Goal: Contribute content

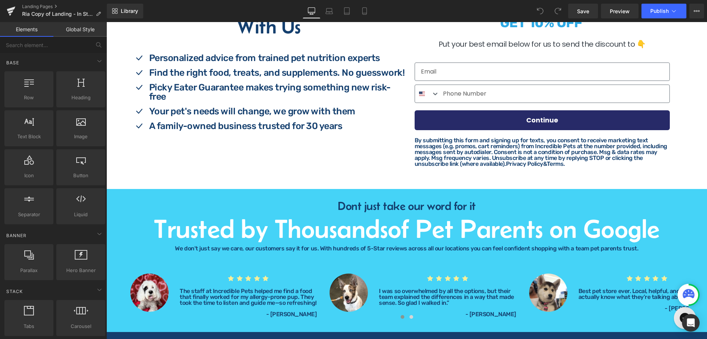
scroll to position [368, 0]
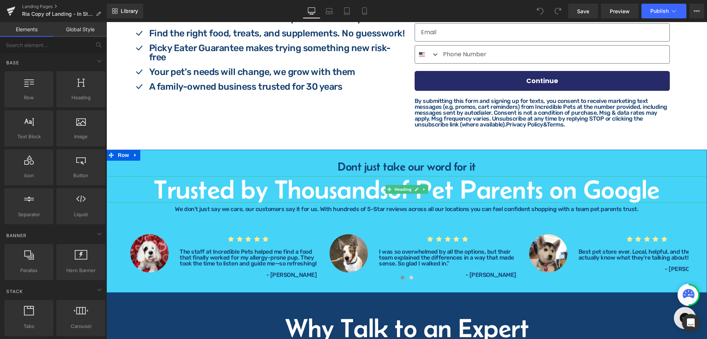
click at [340, 189] on h1 "Trusted by Thousands of Pet Parents on Google" at bounding box center [406, 189] width 601 height 27
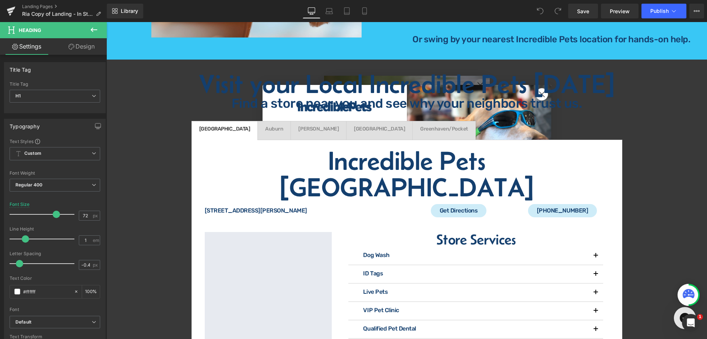
scroll to position [1284, 0]
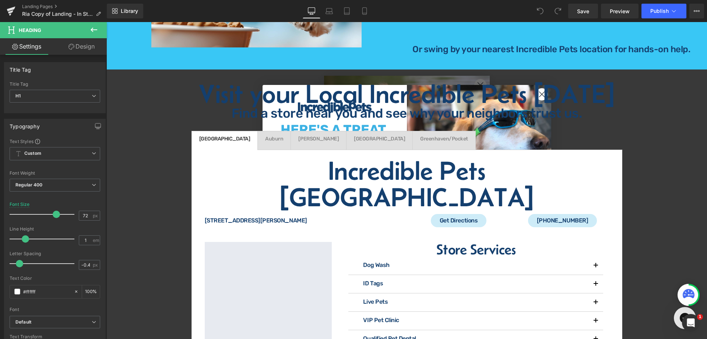
click at [259, 170] on h1 "Incredible Pets [GEOGRAPHIC_DATA]" at bounding box center [406, 184] width 415 height 53
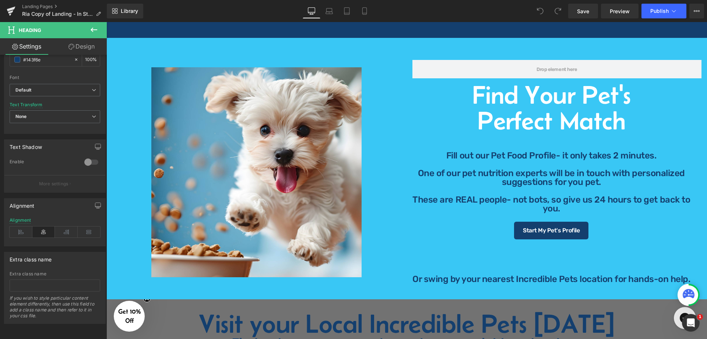
scroll to position [1007, 0]
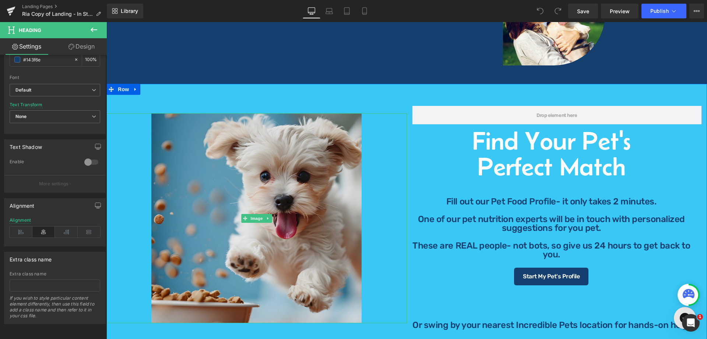
click at [284, 160] on img at bounding box center [256, 218] width 210 height 210
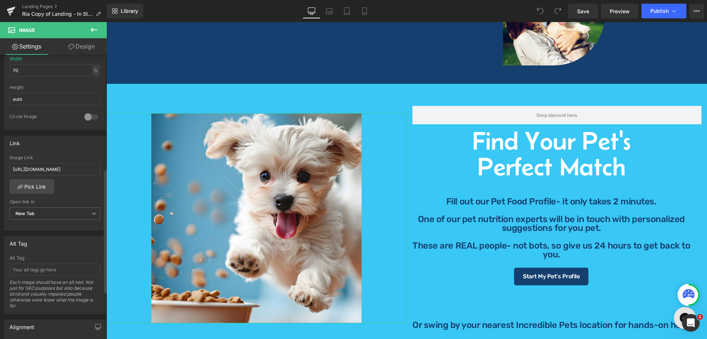
scroll to position [276, 0]
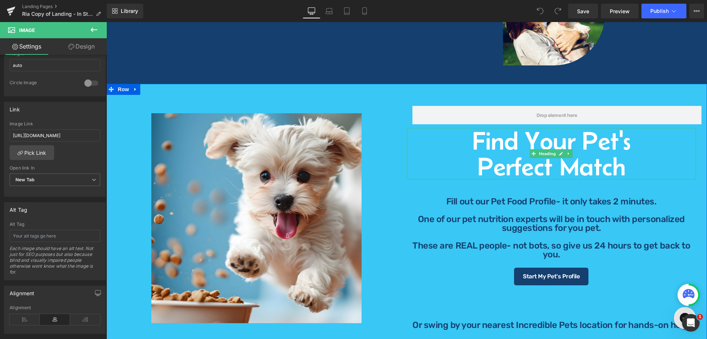
click at [503, 150] on h1 "Find Your Pet's" at bounding box center [551, 141] width 289 height 26
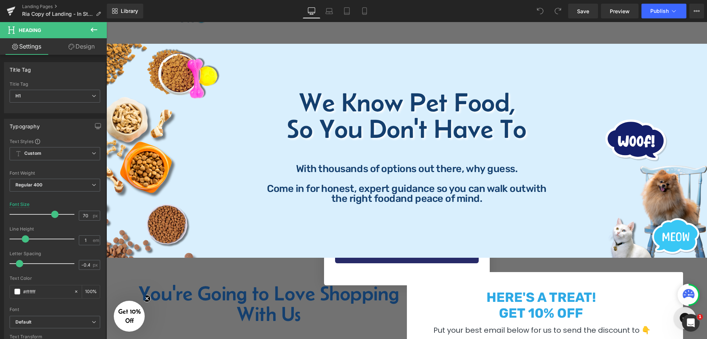
scroll to position [0, 0]
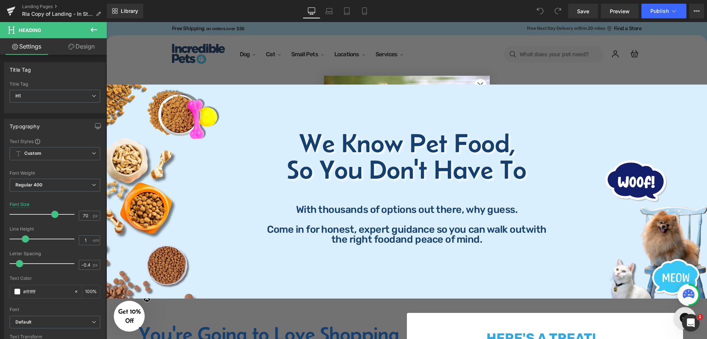
click at [372, 161] on span "So You Don't Have To" at bounding box center [406, 169] width 239 height 29
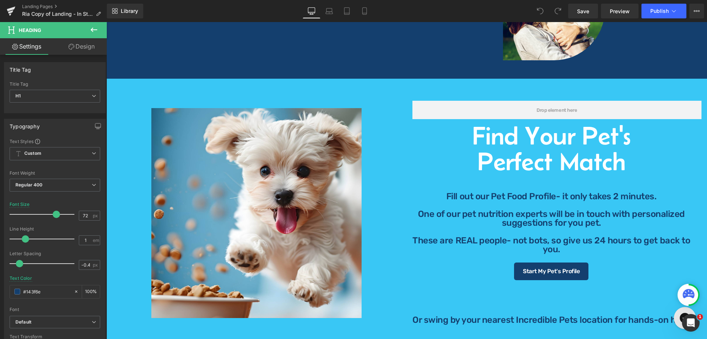
scroll to position [1151, 0]
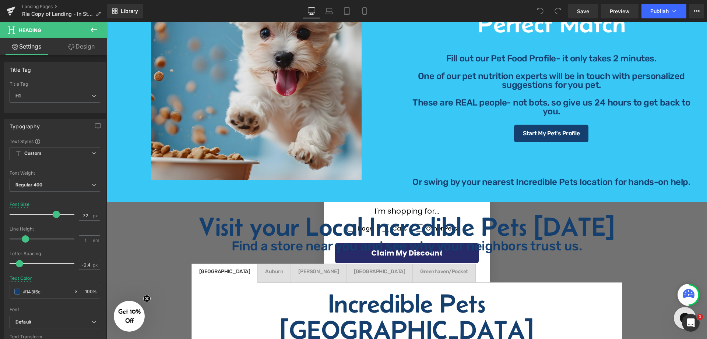
click at [295, 93] on img at bounding box center [256, 75] width 210 height 210
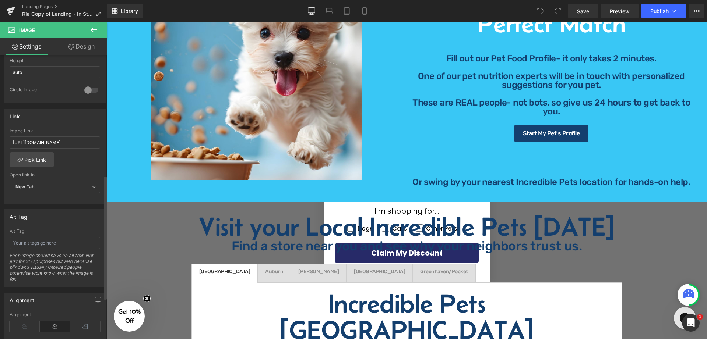
scroll to position [276, 0]
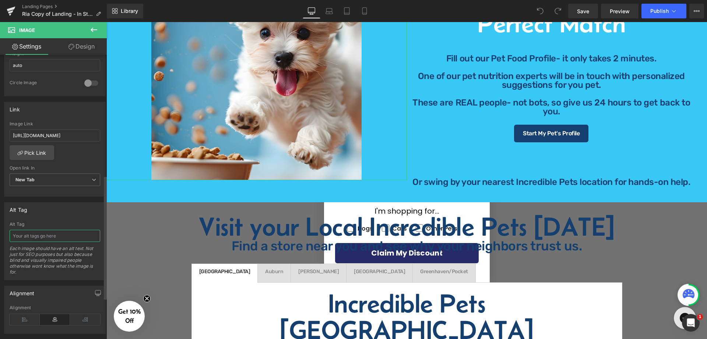
click at [57, 235] on input "text" at bounding box center [55, 236] width 91 height 12
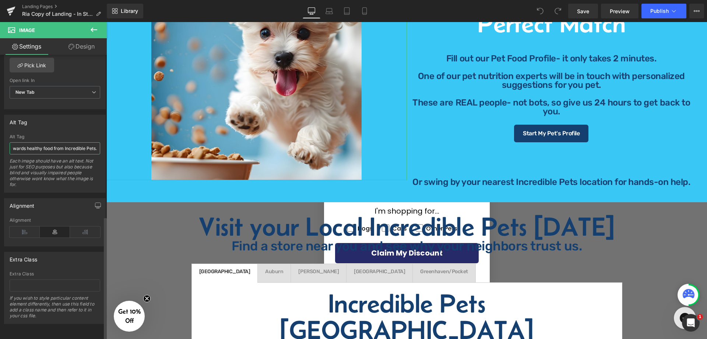
scroll to position [371, 0]
type input "White Maltase jumping towards healthy food from Incredible Pets."
click at [582, 14] on span "Save" at bounding box center [583, 11] width 12 height 8
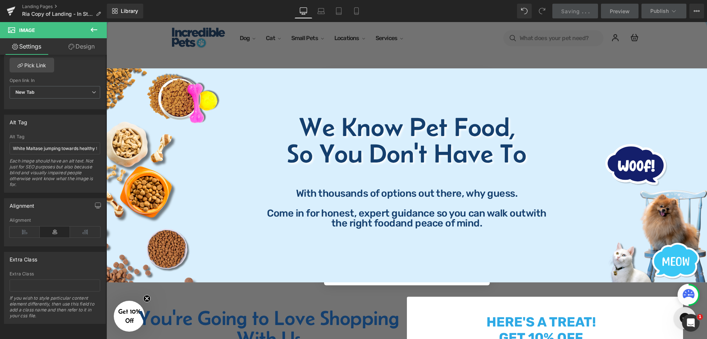
scroll to position [0, 0]
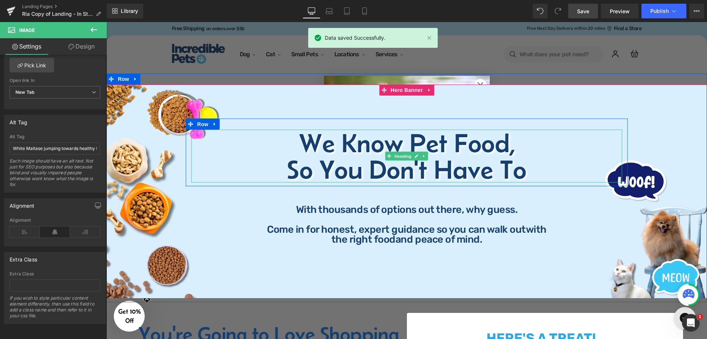
click at [331, 150] on h1 "We Know Pet Food," at bounding box center [406, 143] width 431 height 27
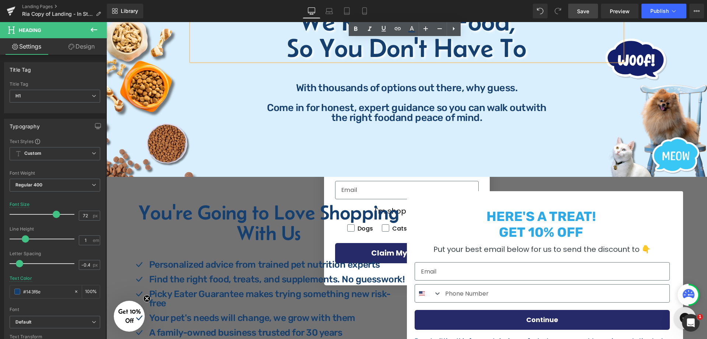
scroll to position [138, 0]
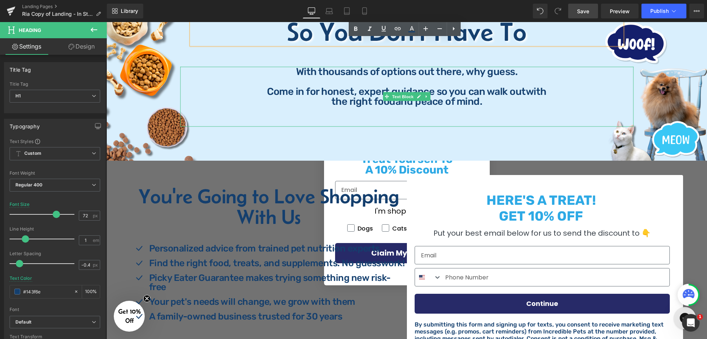
click at [378, 73] on p "With thousands of options out there, why guess." at bounding box center [406, 72] width 453 height 10
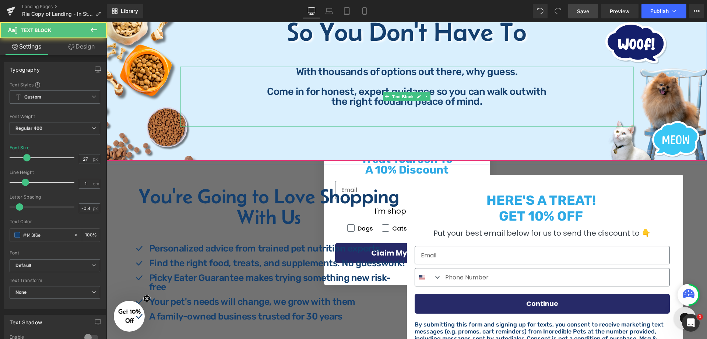
click at [288, 75] on p "With thousands of options out there, why guess." at bounding box center [406, 72] width 453 height 10
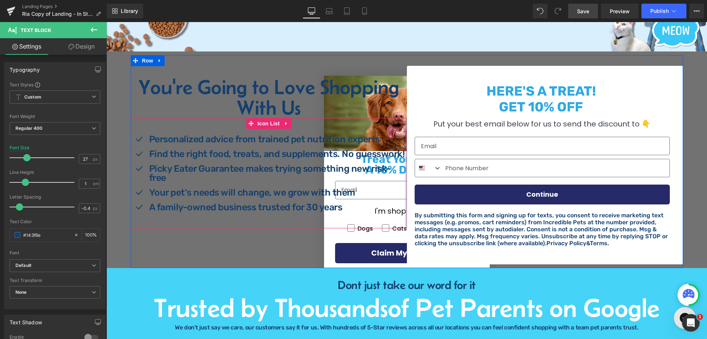
scroll to position [276, 0]
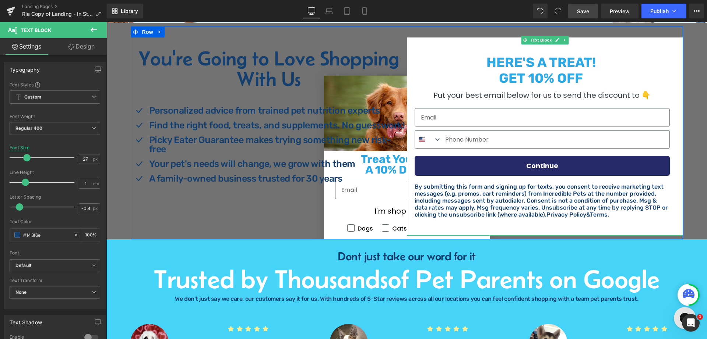
click at [538, 69] on strong "HERE'S A TREAT!" at bounding box center [540, 62] width 109 height 16
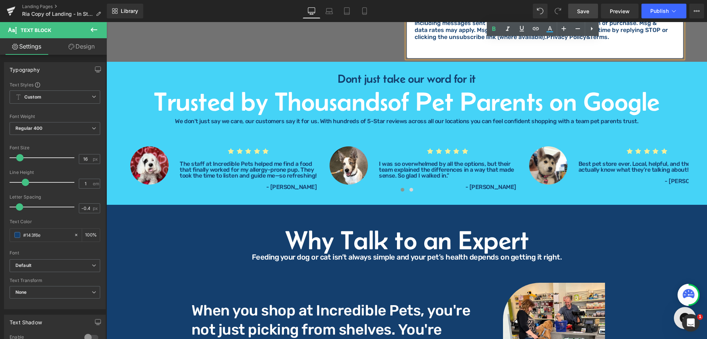
scroll to position [506, 0]
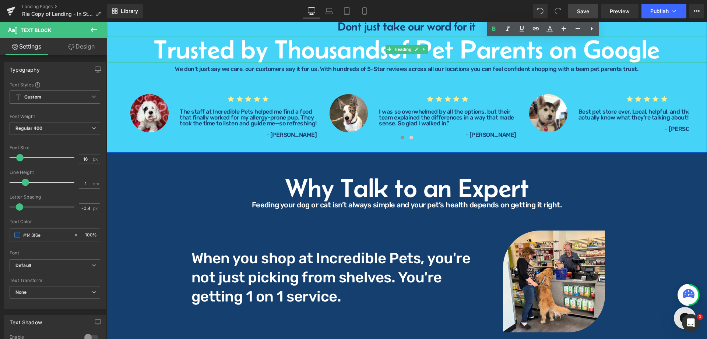
click at [450, 52] on span "of Pet Parents on Google" at bounding box center [524, 49] width 272 height 29
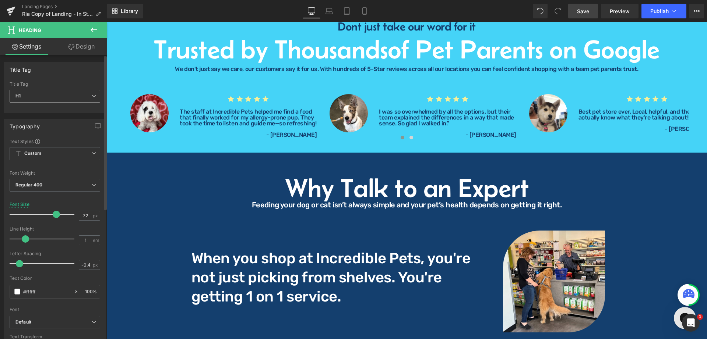
click at [92, 97] on icon at bounding box center [94, 96] width 4 height 4
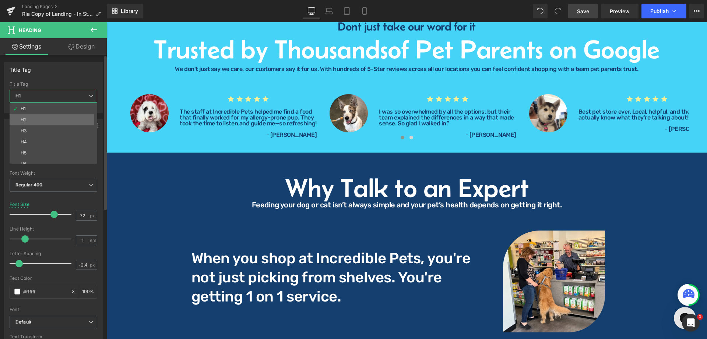
click at [73, 117] on li "H2" at bounding box center [55, 120] width 91 height 11
type input "56"
type input "#143f6e"
type input "100"
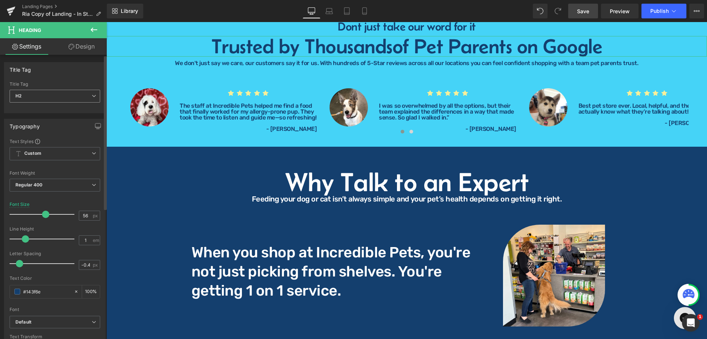
click at [85, 98] on span "H2" at bounding box center [55, 96] width 91 height 13
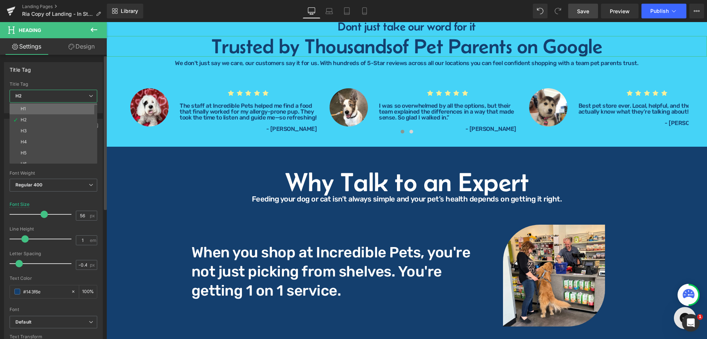
click at [68, 113] on li "H1" at bounding box center [55, 108] width 91 height 11
type input "72"
type input "#ffffff"
type input "100"
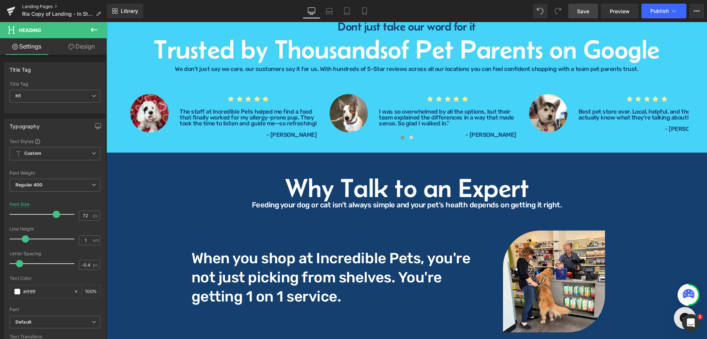
click at [47, 4] on link "Landing Pages" at bounding box center [64, 7] width 85 height 6
click at [580, 9] on span "Save" at bounding box center [583, 11] width 12 height 8
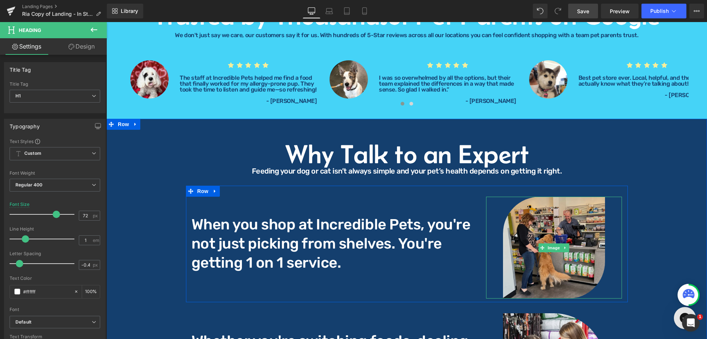
scroll to position [598, 0]
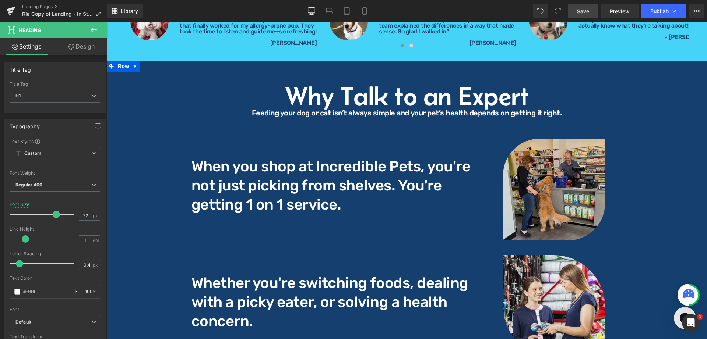
click at [573, 219] on img at bounding box center [554, 190] width 102 height 102
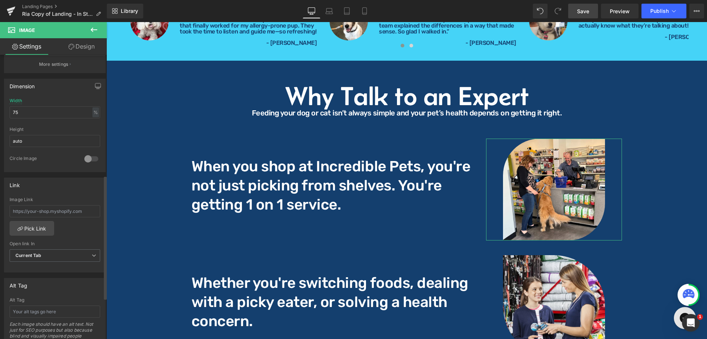
scroll to position [276, 0]
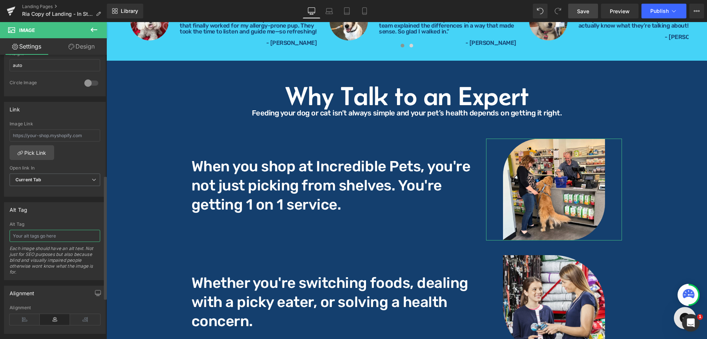
click at [37, 236] on input "text" at bounding box center [55, 236] width 91 height 12
click at [49, 239] on input "1 on 1 service with Incredible Pets" at bounding box center [55, 236] width 91 height 12
type input "1 on 1 service at Incredible Pets"
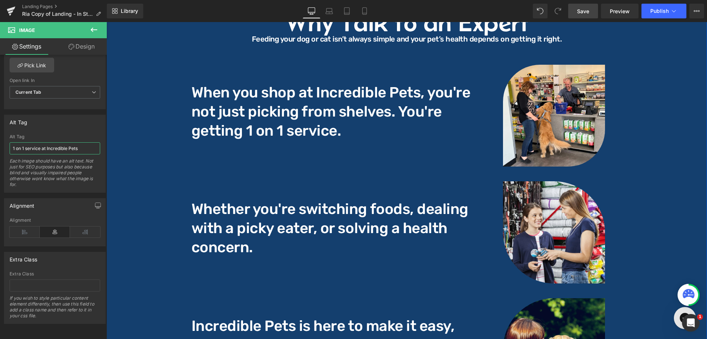
scroll to position [690, 0]
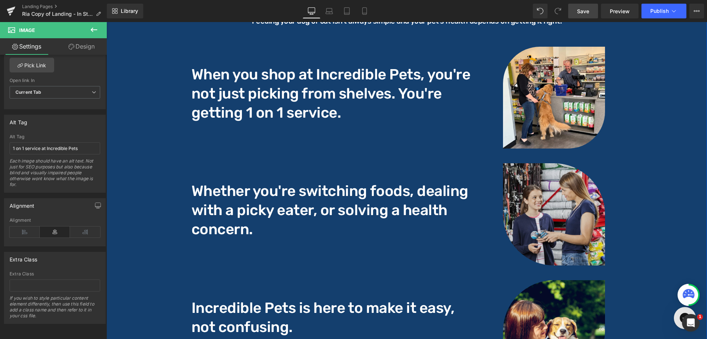
click at [548, 223] on img at bounding box center [554, 214] width 102 height 102
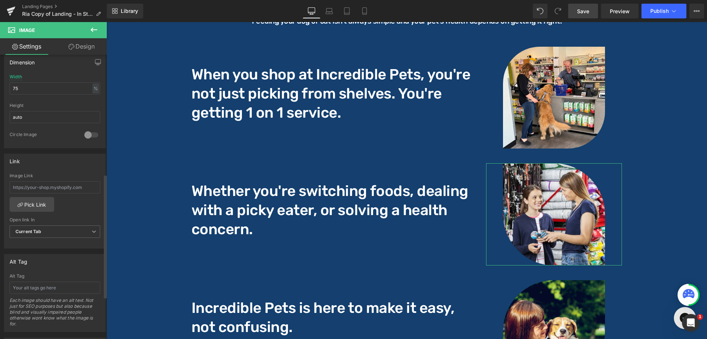
scroll to position [276, 0]
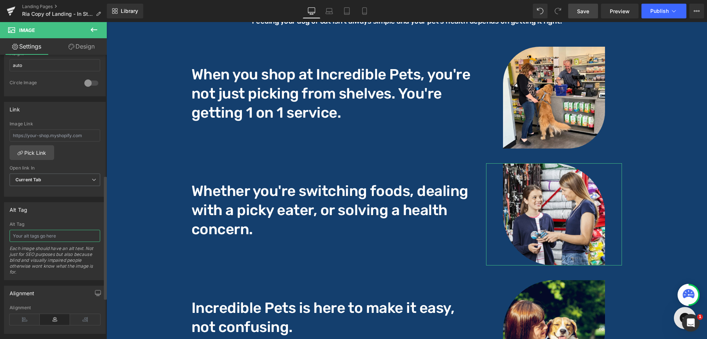
click at [53, 235] on input "text" at bounding box center [55, 236] width 91 height 12
type input "Incredible Pets Employees are ready to assist you anytime"
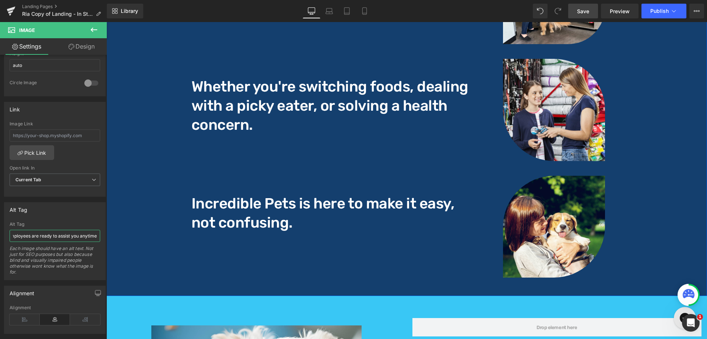
scroll to position [828, 0]
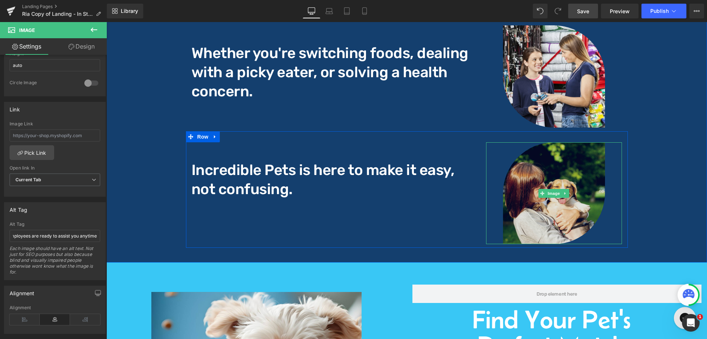
click at [579, 182] on img at bounding box center [554, 193] width 102 height 102
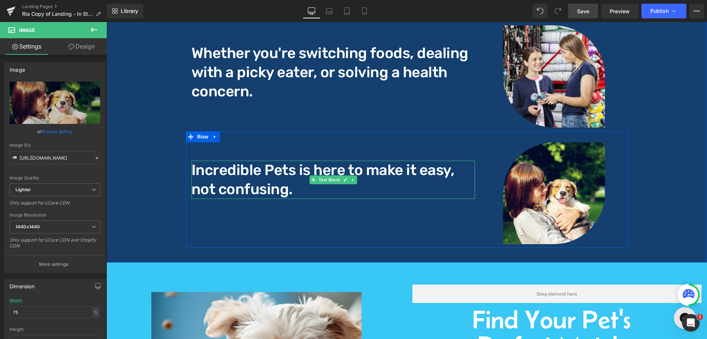
click at [266, 187] on p "Incredible Pets is here to make it easy, not confusing." at bounding box center [333, 180] width 284 height 38
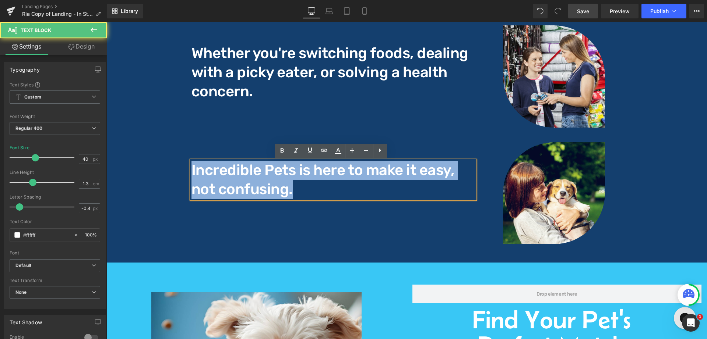
drag, startPoint x: 293, startPoint y: 192, endPoint x: 166, endPoint y: 169, distance: 129.1
click at [166, 169] on div "Why Talk to an Expert Heading Feeding your dog or cat isn’t always simple and y…" at bounding box center [406, 51] width 601 height 418
copy p "Incredible Pets is here to make it easy, not confusing."
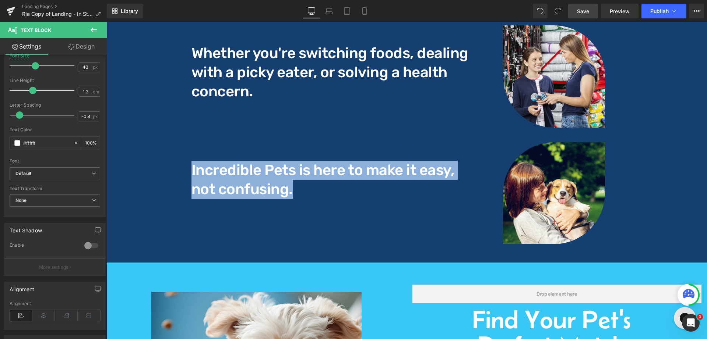
scroll to position [183, 0]
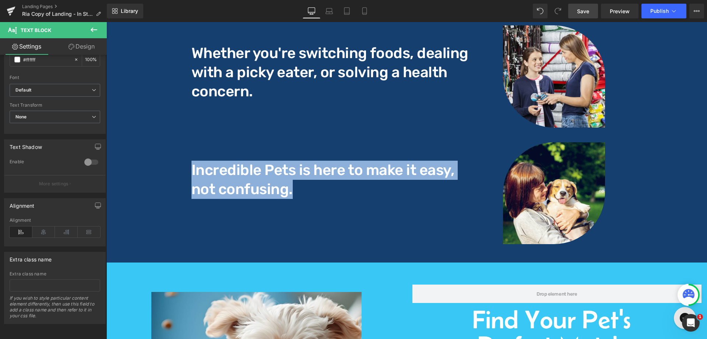
click at [522, 196] on img at bounding box center [554, 193] width 102 height 102
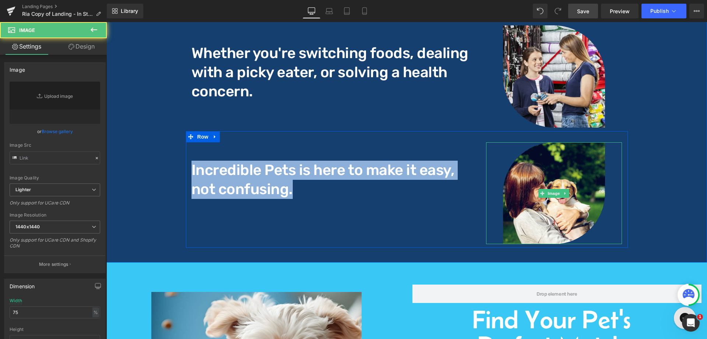
type input "[URL][DOMAIN_NAME]"
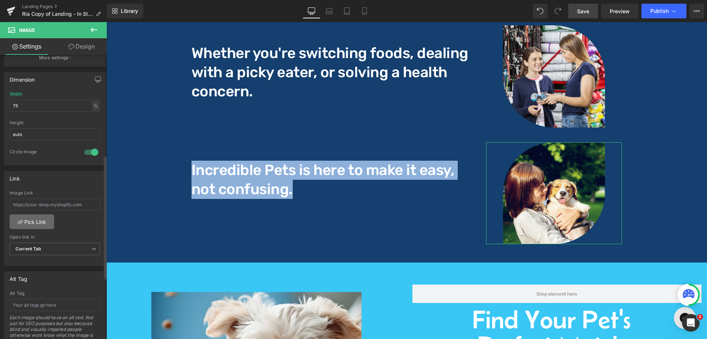
scroll to position [230, 0]
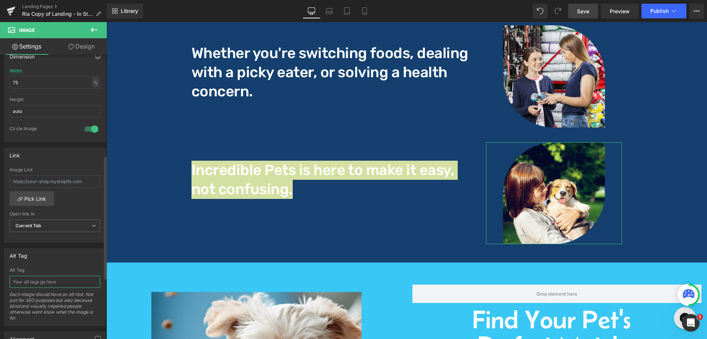
click at [56, 282] on input "text" at bounding box center [55, 282] width 91 height 12
paste input "Incredible Pets is here to make it easy, not confusing."
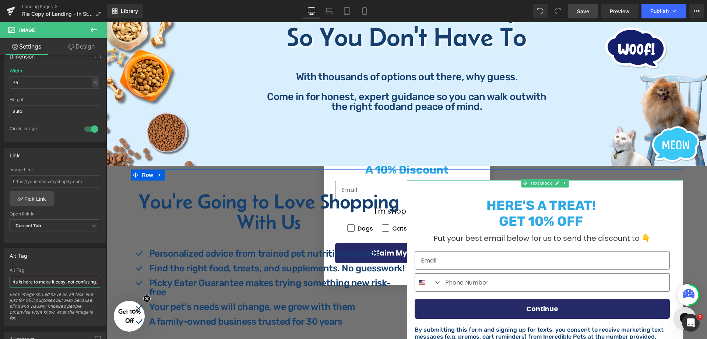
scroll to position [0, 0]
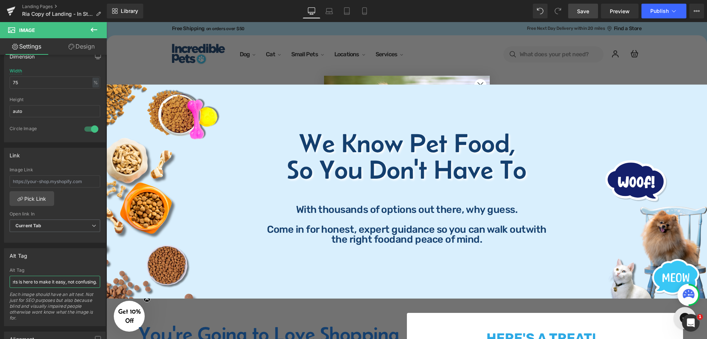
type input "Incredible Pets is here to make it easy, not confusing."
click at [587, 13] on span "Save" at bounding box center [583, 11] width 12 height 8
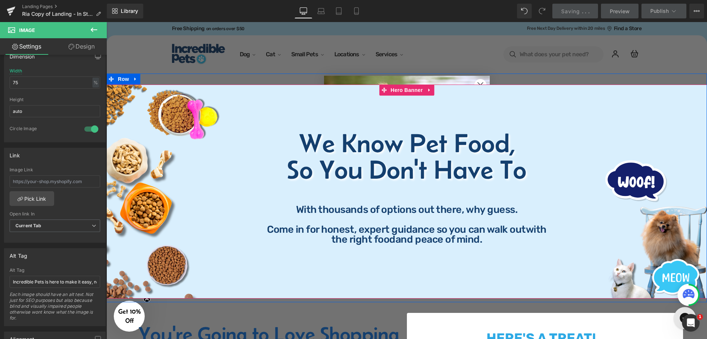
click at [550, 109] on div "We Know Pet Food, So You Don't Have To Heading We Know Pet Food, So You Don't H…" at bounding box center [406, 192] width 601 height 214
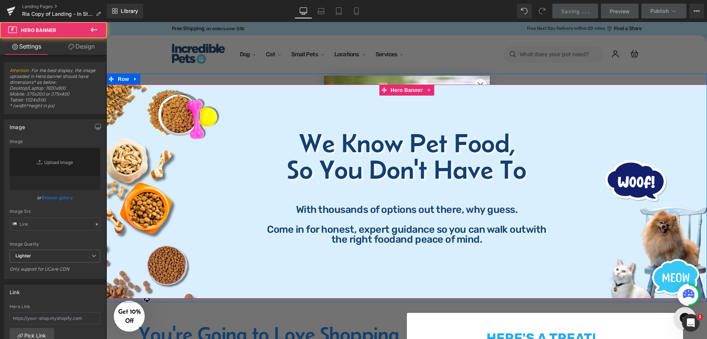
type input "[URL][DOMAIN_NAME]"
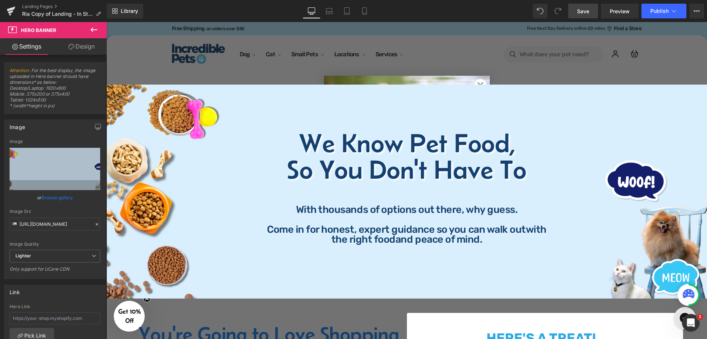
click at [587, 14] on span "Save" at bounding box center [583, 11] width 12 height 8
click at [579, 8] on span "Save" at bounding box center [583, 11] width 12 height 8
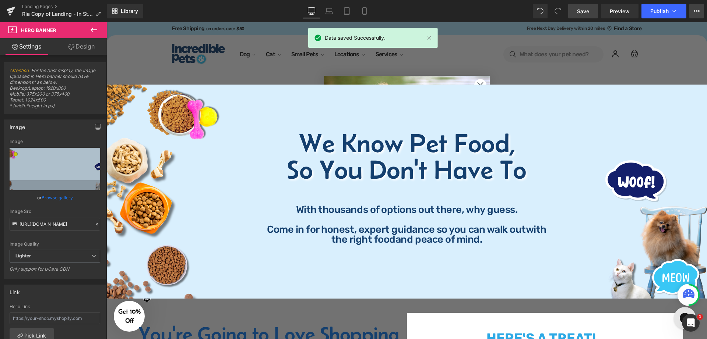
click at [697, 9] on icon at bounding box center [697, 11] width 6 height 6
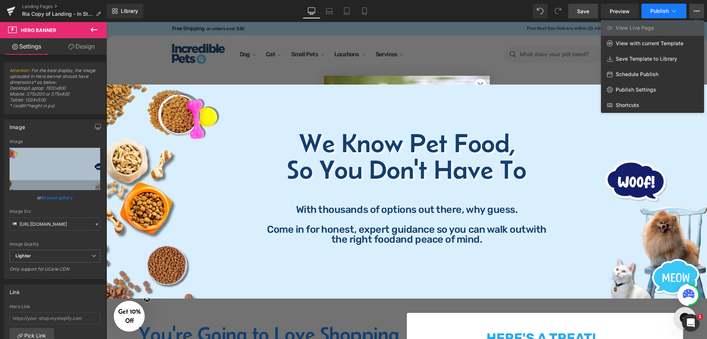
click at [683, 13] on button "Publish" at bounding box center [663, 11] width 45 height 15
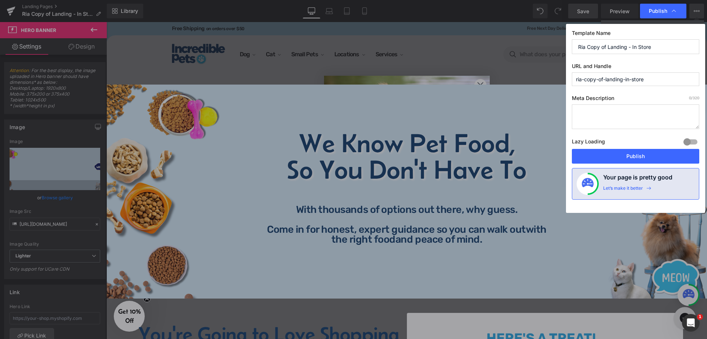
click at [626, 114] on textarea at bounding box center [635, 117] width 127 height 25
paste textarea "Incredible Pets - Shop our wide selection of healthy food that doesn't break th…"
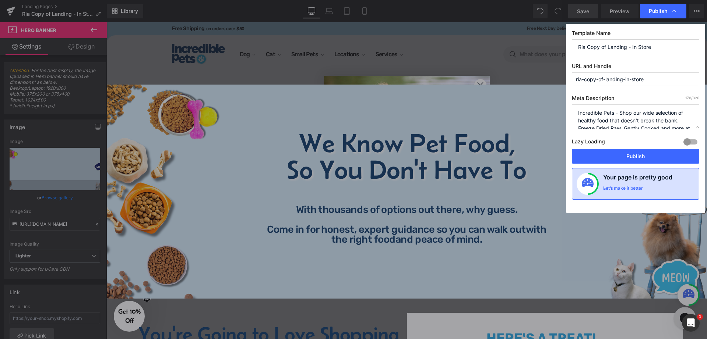
type textarea "Incredible Pets - Shop our wide selection of healthy food that doesn't break th…"
click at [652, 190] on div "Your page is pretty good Let’s make it better" at bounding box center [648, 184] width 91 height 22
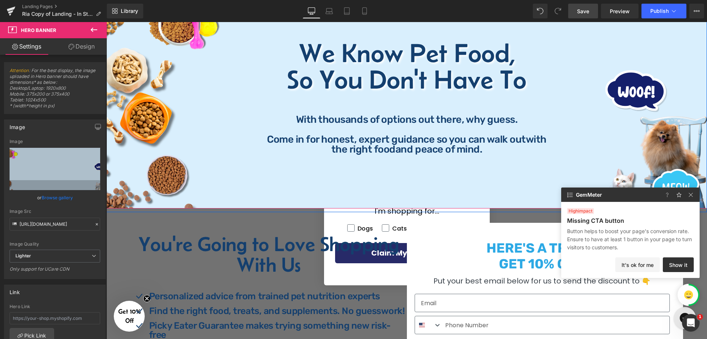
scroll to position [92, 0]
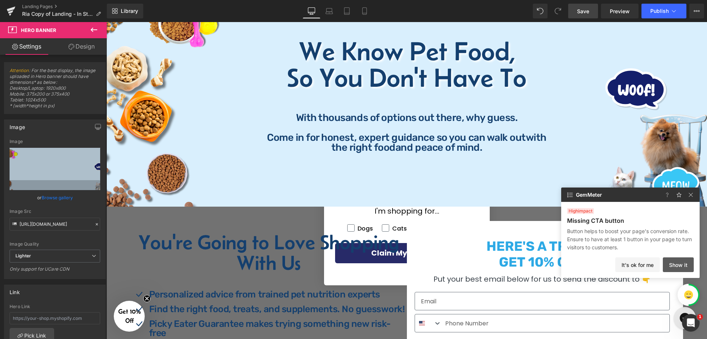
click at [674, 263] on button "Show it" at bounding box center [678, 265] width 31 height 15
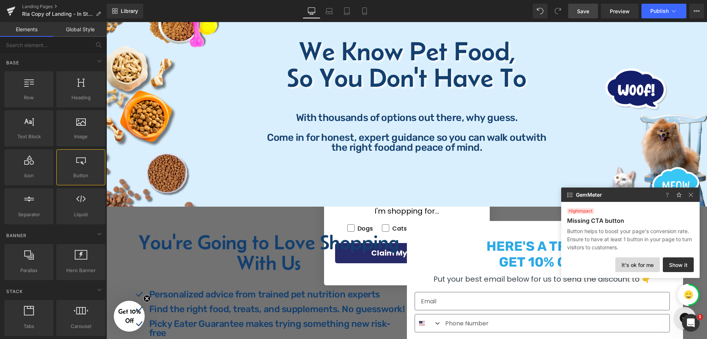
click at [647, 262] on button "It's ok for me" at bounding box center [637, 265] width 45 height 15
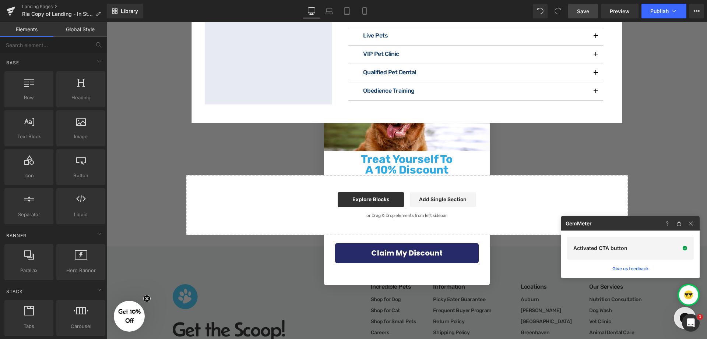
scroll to position [1652, 0]
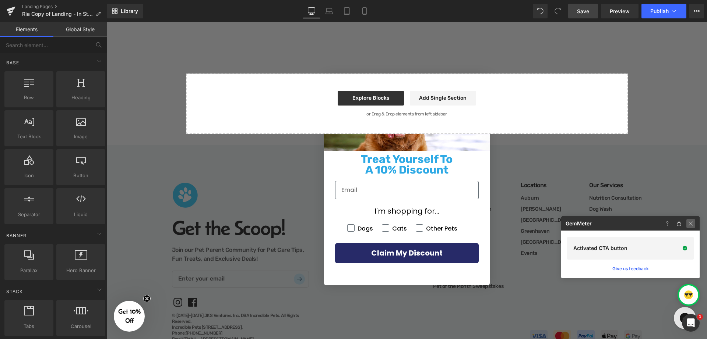
click at [694, 227] on img at bounding box center [690, 223] width 9 height 9
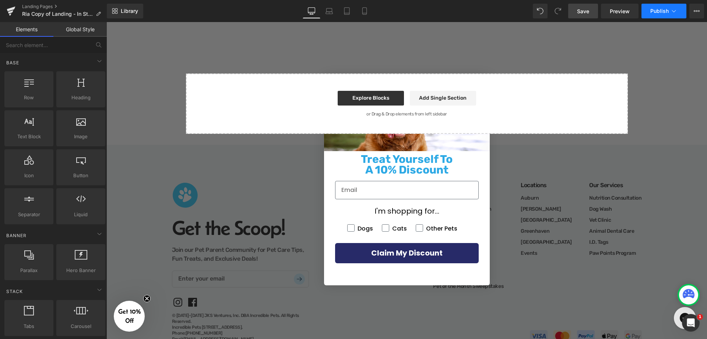
click at [679, 13] on button "Publish" at bounding box center [663, 11] width 45 height 15
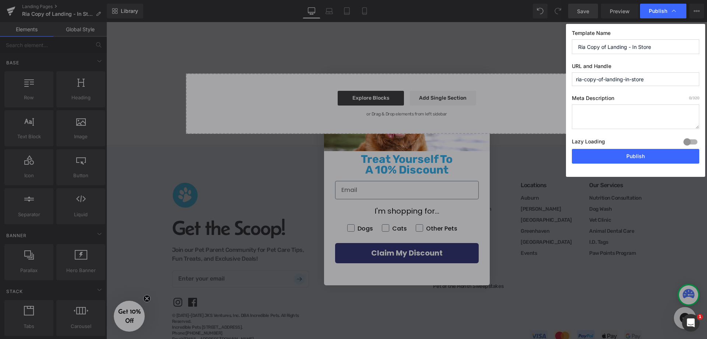
click at [694, 143] on div at bounding box center [691, 142] width 18 height 12
click at [605, 108] on textarea at bounding box center [635, 117] width 127 height 25
paste textarea "Incredible Pets - Shop our wide selection of healthy food that doesn't break th…"
type textarea "Incredible Pets - Shop our wide selection of healthy food that doesn't break th…"
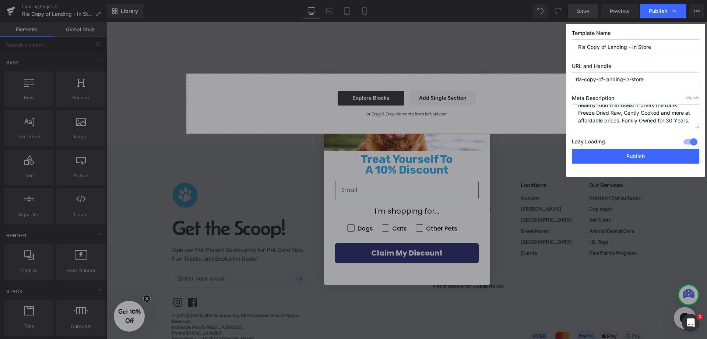
click at [695, 61] on div "Template Name Ria Copy of Landing - In Store URL and Handle ria-copy-of-landing…" at bounding box center [635, 100] width 139 height 153
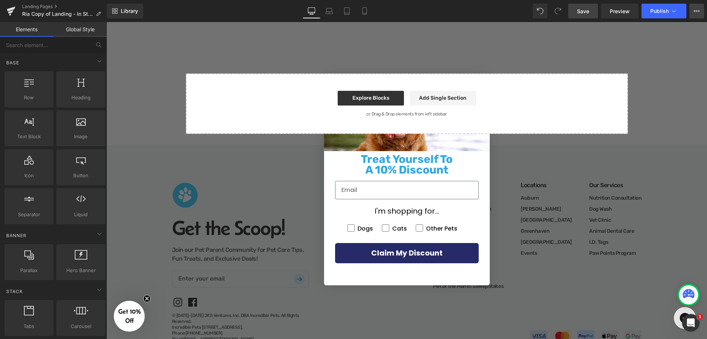
click at [700, 12] on button "View Live Page View with current Template Save Template to Library Schedule Pub…" at bounding box center [696, 11] width 15 height 15
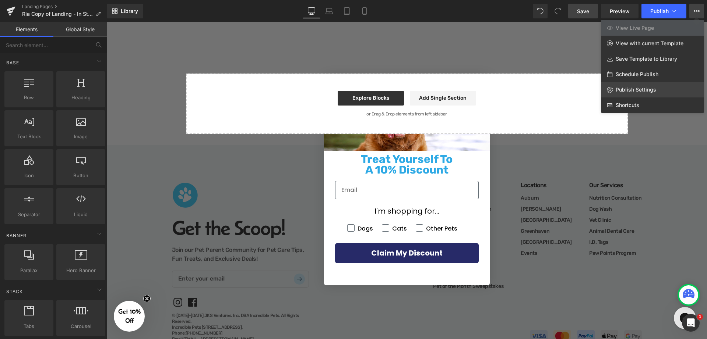
click at [638, 88] on span "Publish Settings" at bounding box center [636, 90] width 41 height 7
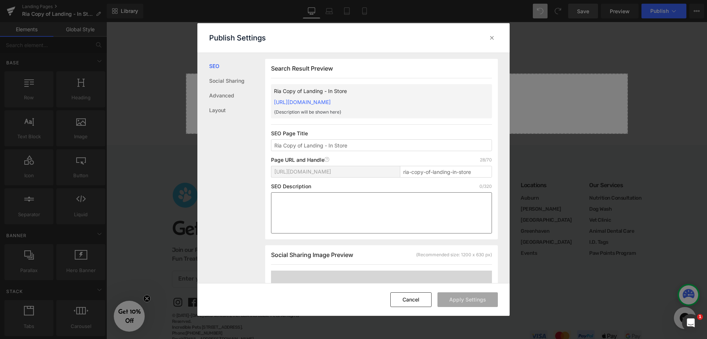
scroll to position [0, 0]
click at [362, 200] on textarea at bounding box center [381, 212] width 221 height 41
paste textarea "Incredible Pets - Shop our wide selection of healthy food that doesn't break th…"
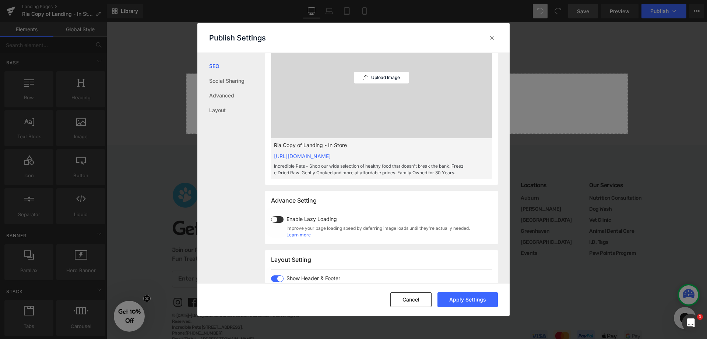
scroll to position [277, 0]
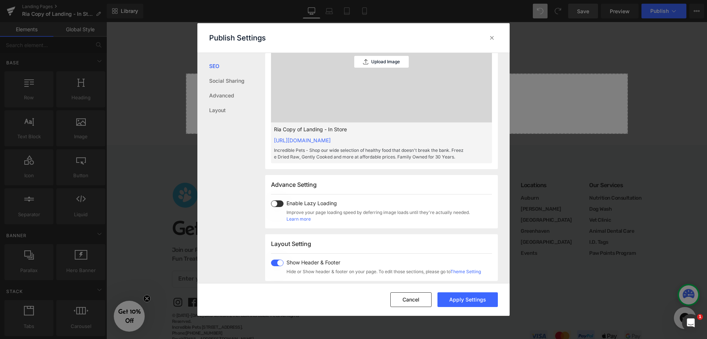
type textarea "Incredible Pets - Shop our wide selection of healthy food that doesn't break th…"
click at [277, 201] on span at bounding box center [277, 204] width 13 height 7
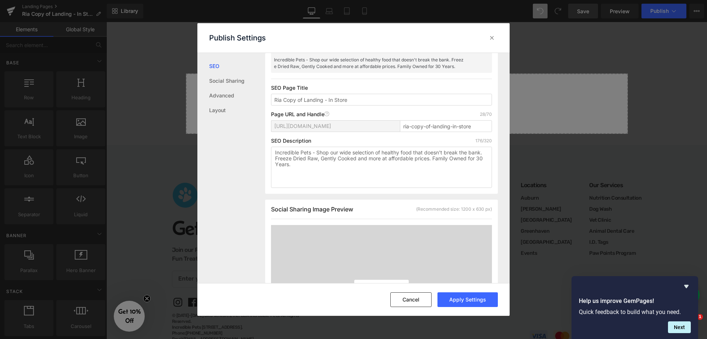
scroll to position [0, 0]
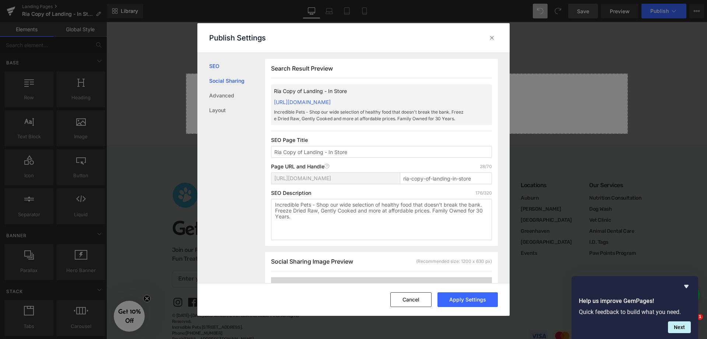
click at [224, 82] on link "Social Sharing" at bounding box center [237, 81] width 56 height 15
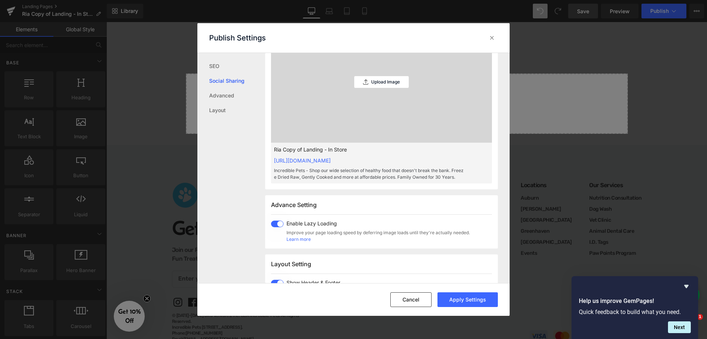
scroll to position [332, 0]
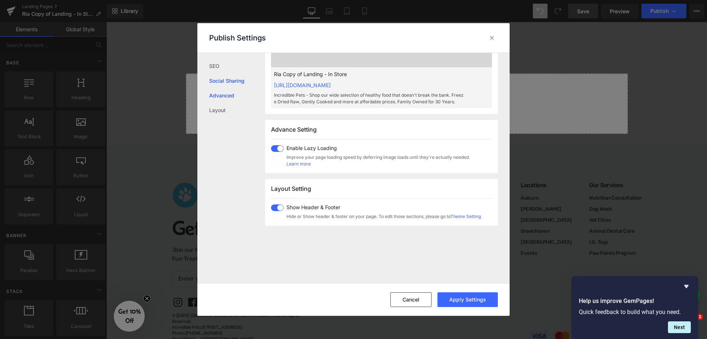
click at [222, 96] on link "Advanced" at bounding box center [237, 95] width 56 height 15
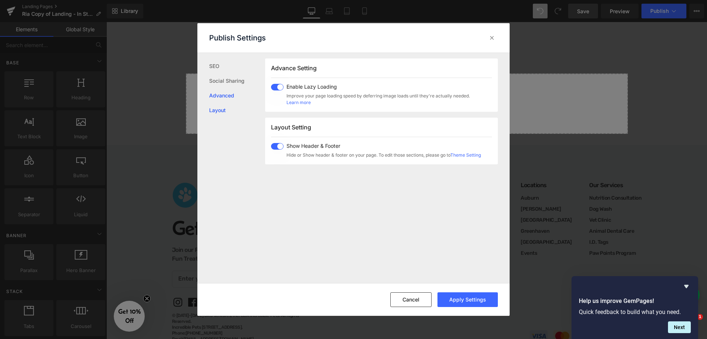
click at [218, 117] on link "Layout" at bounding box center [237, 110] width 56 height 15
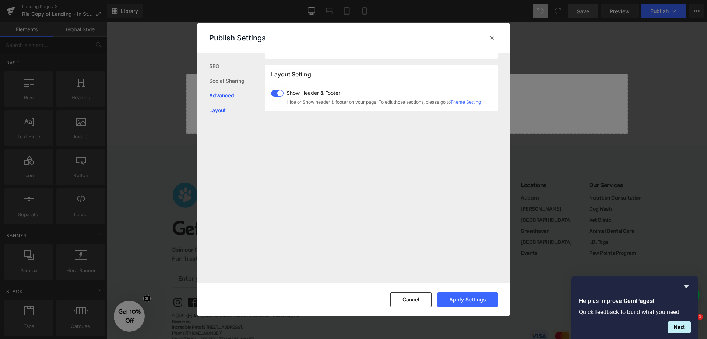
scroll to position [452, 0]
click at [221, 63] on link "SEO" at bounding box center [237, 66] width 56 height 15
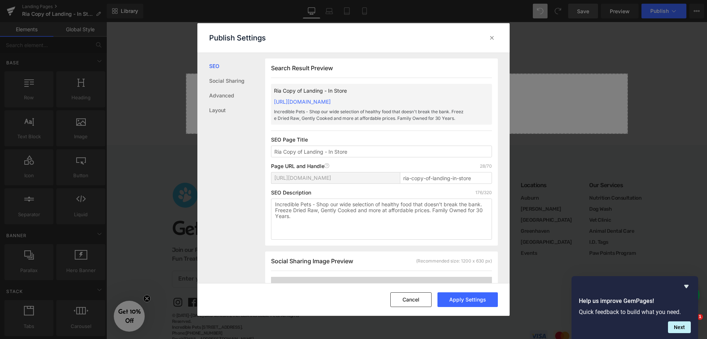
scroll to position [0, 0]
click at [491, 37] on icon at bounding box center [491, 37] width 7 height 7
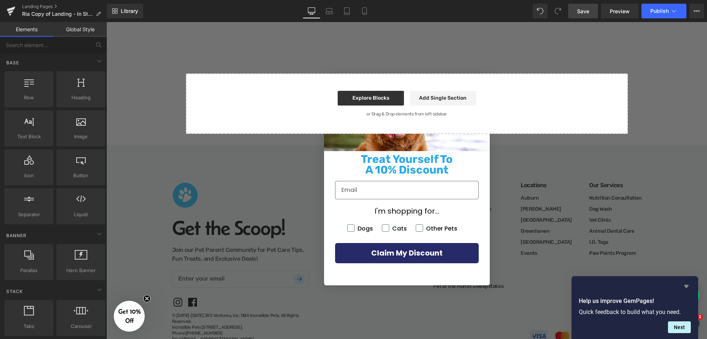
click at [687, 288] on icon "Hide survey" at bounding box center [686, 286] width 9 height 9
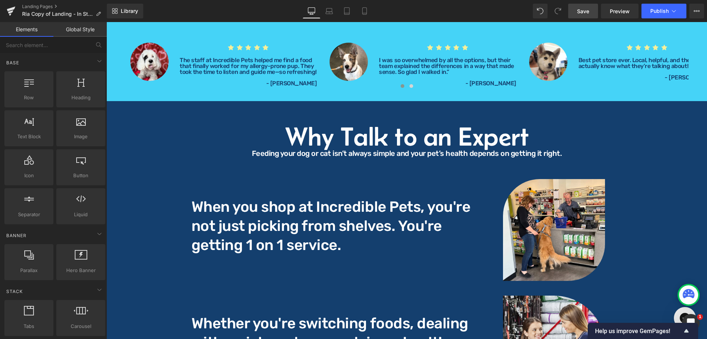
scroll to position [501, 0]
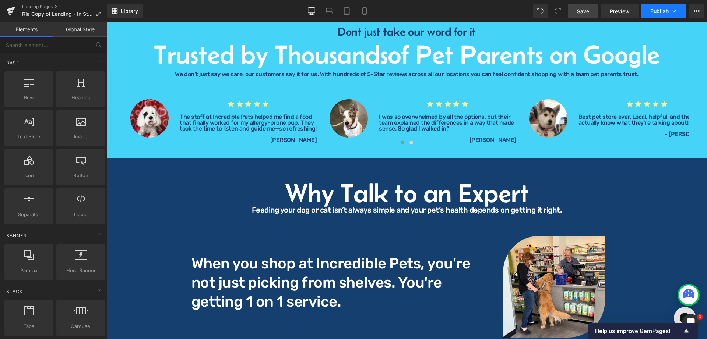
click at [680, 9] on button "Publish" at bounding box center [663, 11] width 45 height 15
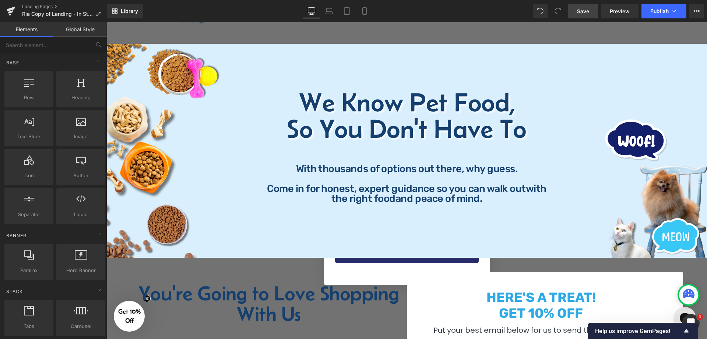
scroll to position [0, 0]
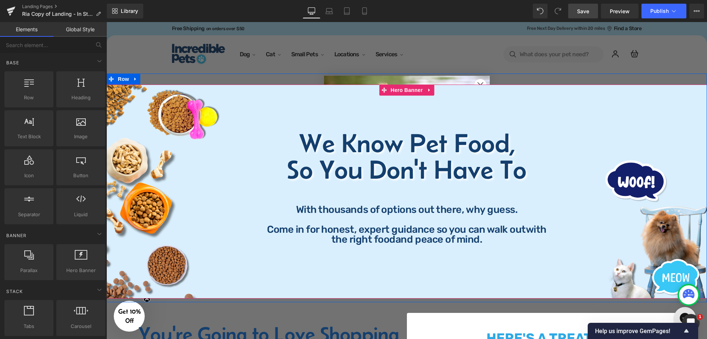
click at [190, 91] on div "We Know Pet Food, So You Don't Have To Heading We Know Pet Food, So You Don't H…" at bounding box center [406, 192] width 601 height 214
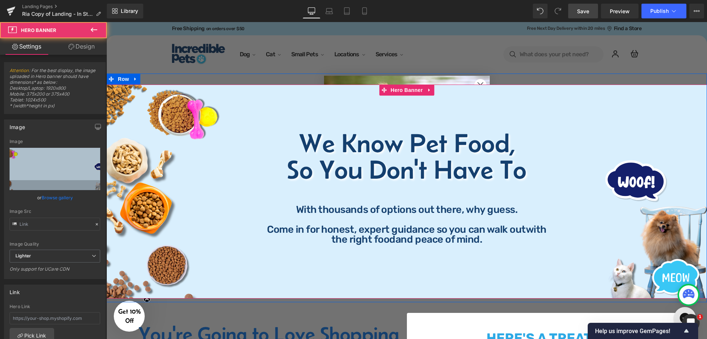
type input "[URL][DOMAIN_NAME]"
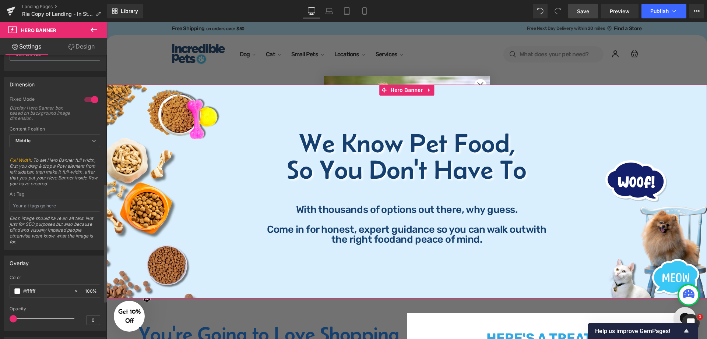
scroll to position [401, 0]
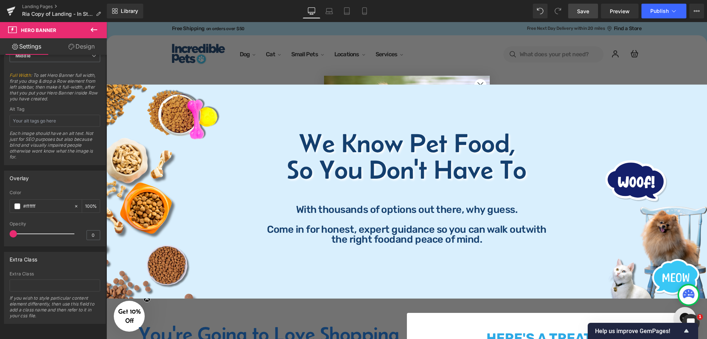
click at [589, 8] on span "Save" at bounding box center [583, 11] width 12 height 8
click at [46, 4] on link "Landing Pages" at bounding box center [64, 7] width 85 height 6
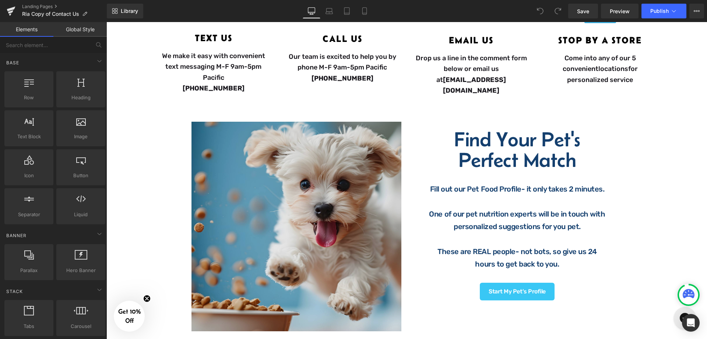
scroll to position [230, 0]
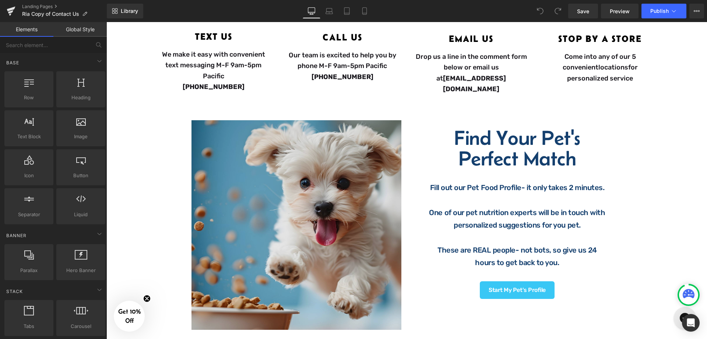
click at [332, 230] on img at bounding box center [296, 225] width 210 height 210
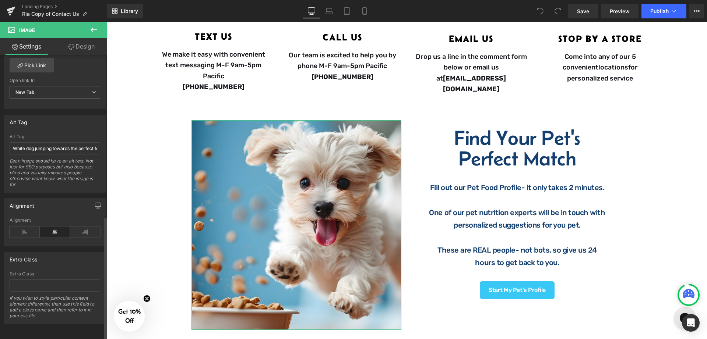
scroll to position [371, 0]
click at [36, 6] on link "Landing Pages" at bounding box center [64, 7] width 85 height 6
